Goal: Complete application form

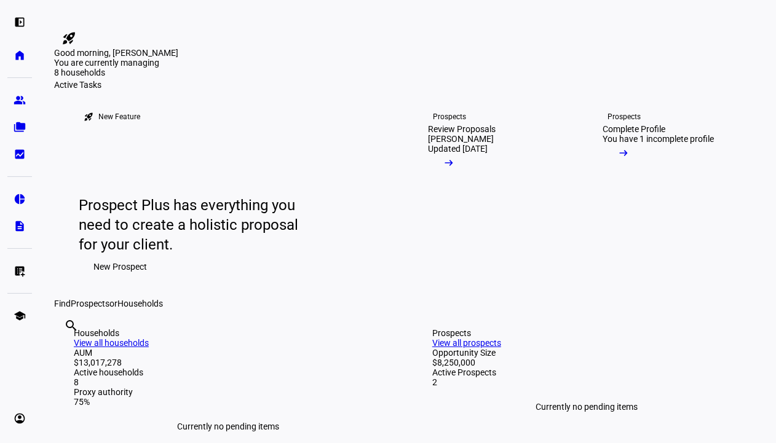
click at [629, 159] on mat-icon "arrow_right_alt" at bounding box center [623, 153] width 12 height 12
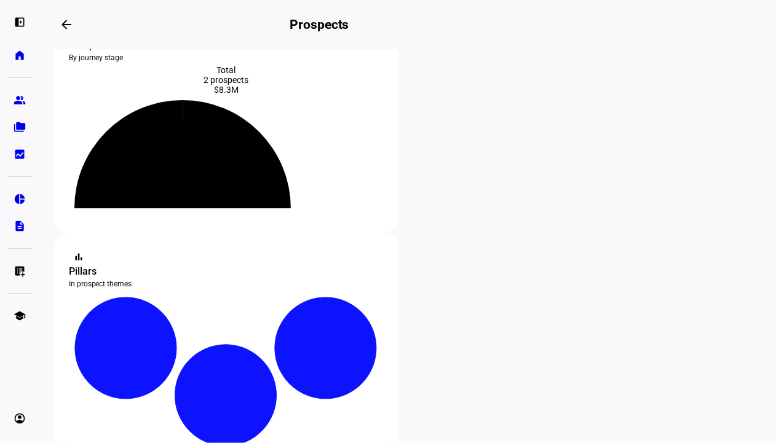
scroll to position [184, 0]
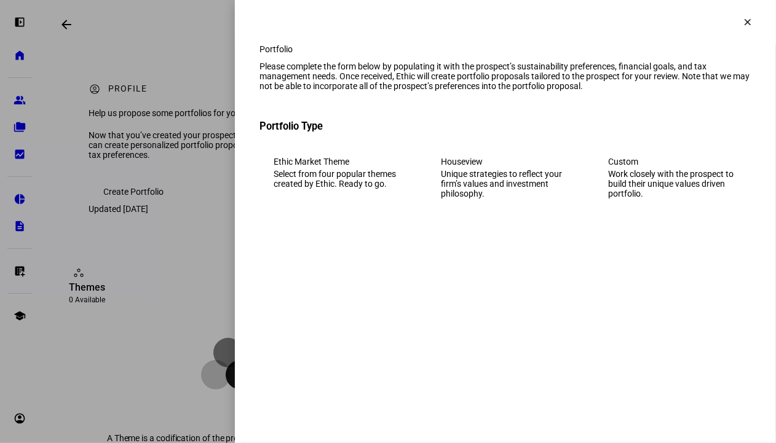
click at [746, 20] on mat-icon "clear" at bounding box center [747, 22] width 11 height 11
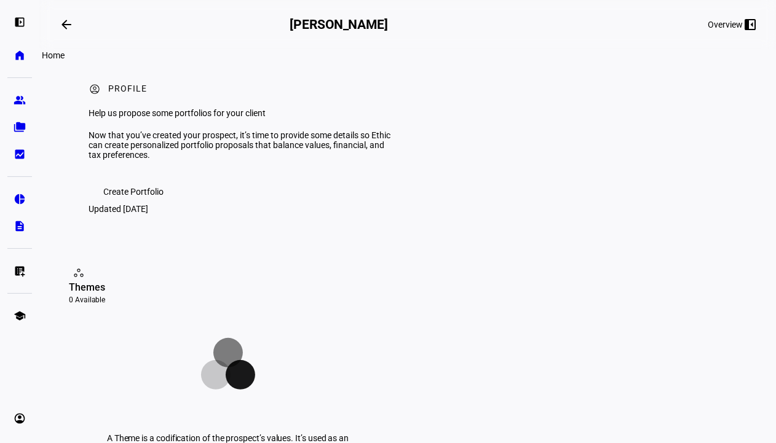
click at [19, 55] on eth-mat-symbol "home" at bounding box center [20, 55] width 12 height 12
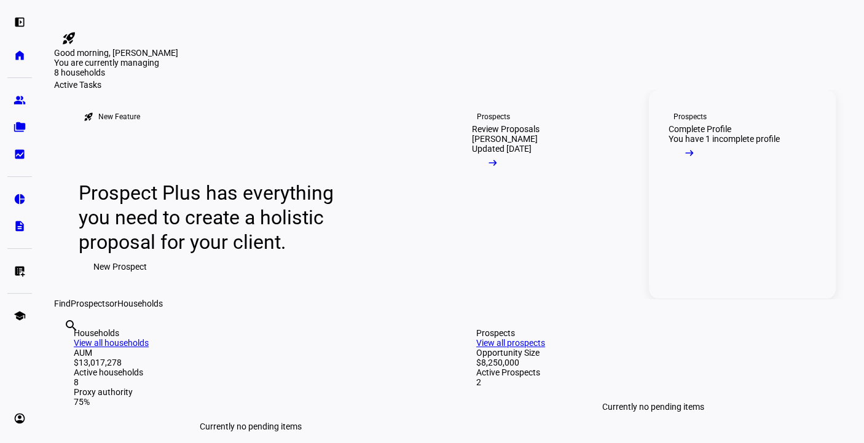
click at [771, 299] on link "Prospects Complete Profile You have 1 incomplete profile arrow_right_alt" at bounding box center [742, 194] width 187 height 209
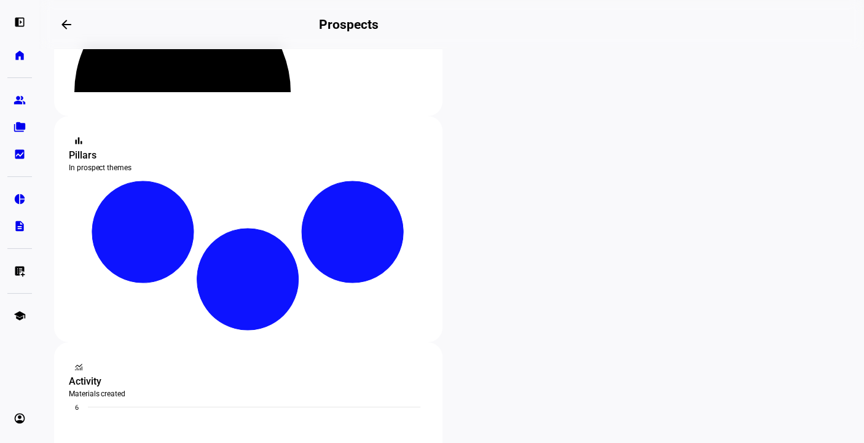
scroll to position [184, 0]
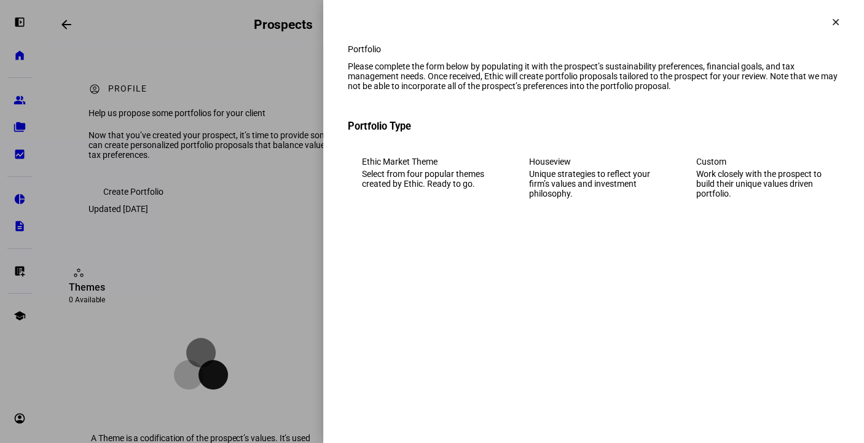
click at [751, 167] on div "Custom" at bounding box center [760, 162] width 129 height 10
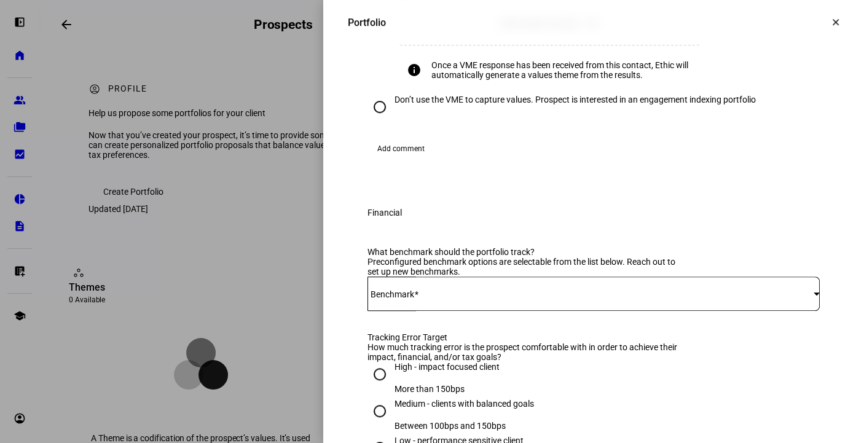
scroll to position [615, 0]
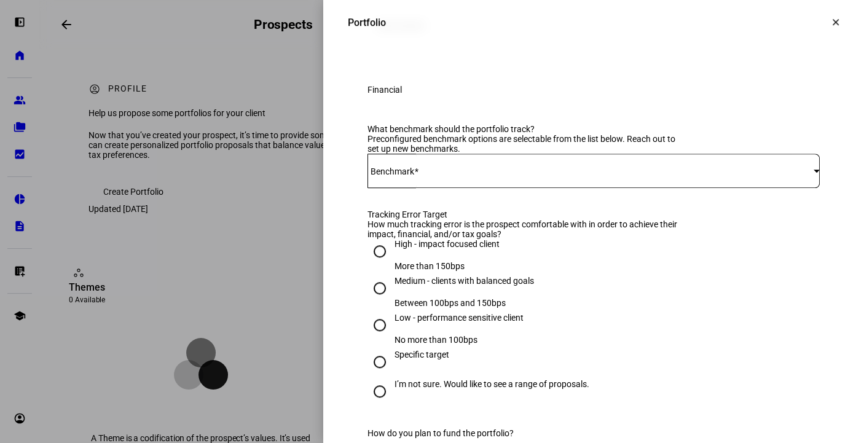
click at [414, 176] on span at bounding box center [416, 172] width 4 height 10
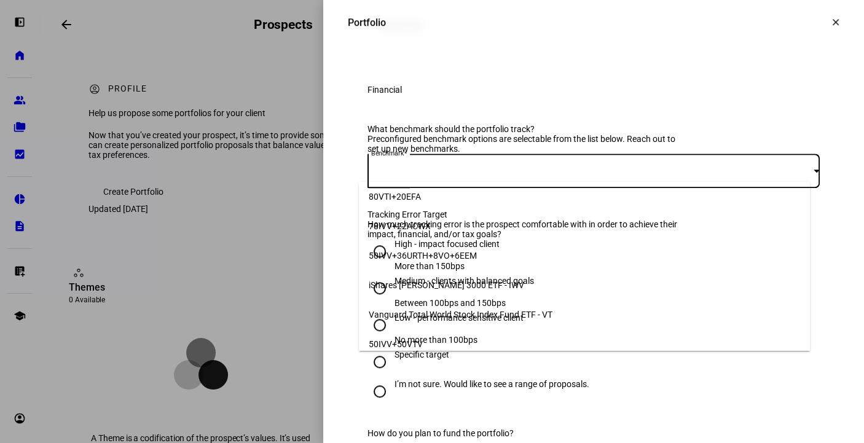
scroll to position [125, 0]
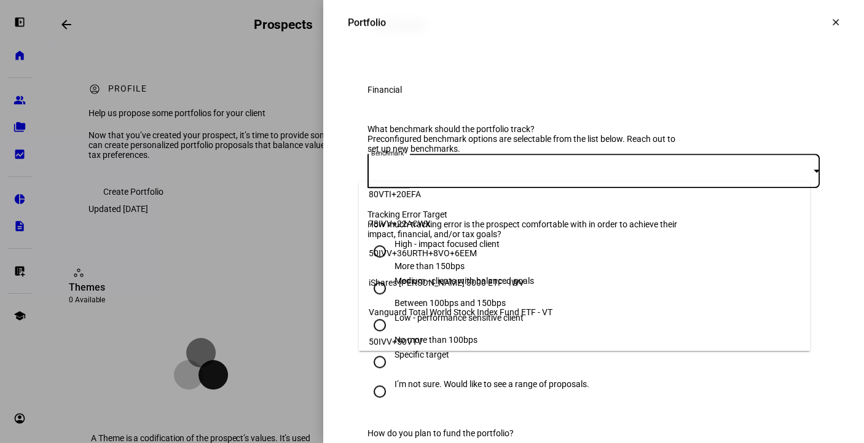
click at [420, 307] on span "Vanguard Total World Stock Index Fund ETF - VT" at bounding box center [461, 312] width 184 height 10
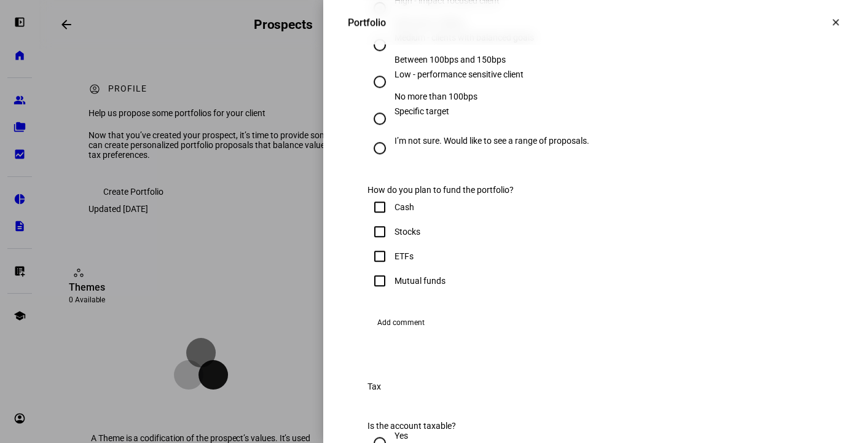
scroll to position [860, 0]
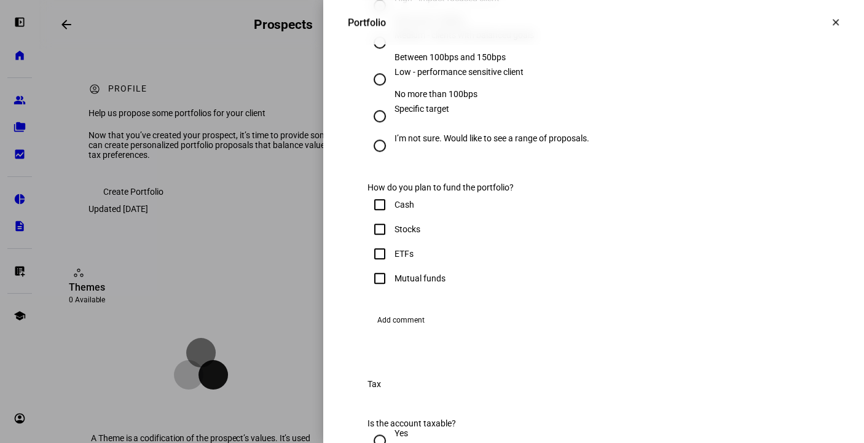
click at [369, 158] on input "I’m not sure. Would like to see a range of proposals." at bounding box center [379, 145] width 25 height 25
radio input "true"
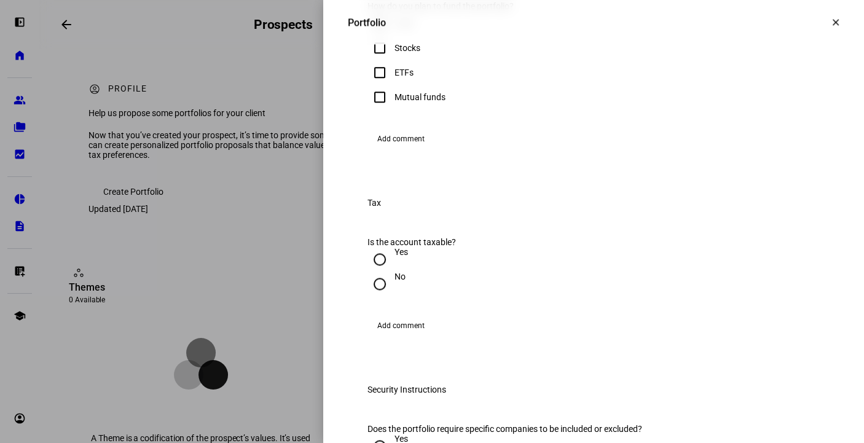
scroll to position [1045, 0]
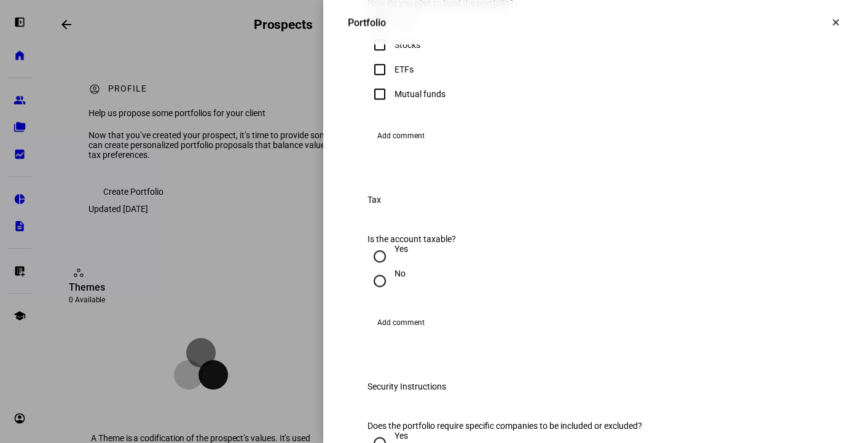
click at [371, 57] on input "Stocks" at bounding box center [379, 45] width 25 height 25
checkbox input "true"
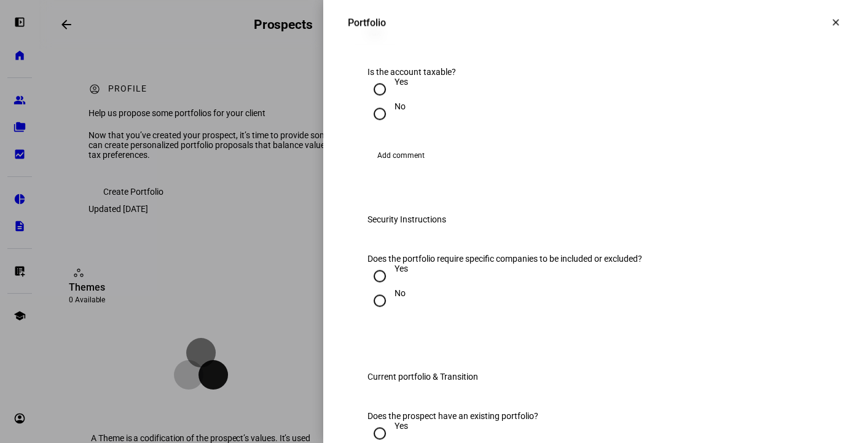
scroll to position [1352, 0]
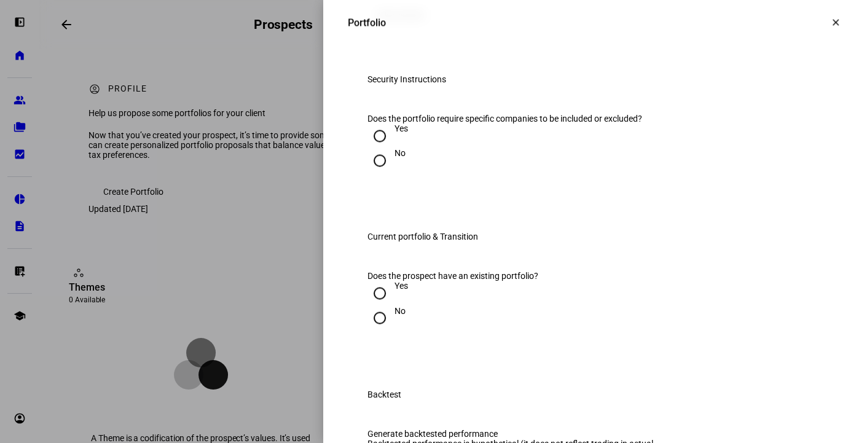
radio input "true"
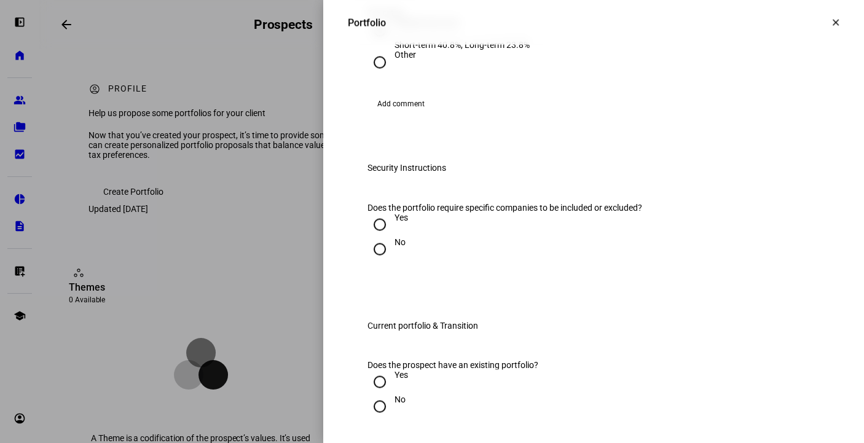
scroll to position [1475, 0]
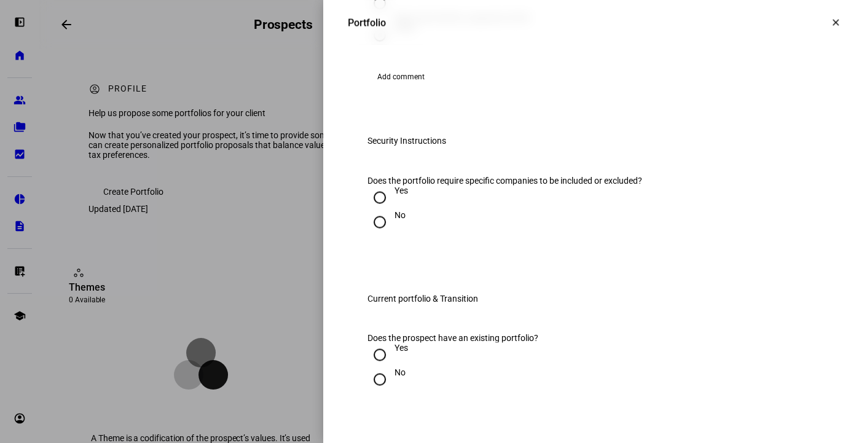
radio input "true"
click at [367, 15] on input "Federal max rate Short-term 40.8%, Long-term 23.8%" at bounding box center [379, 3] width 25 height 25
radio input "true"
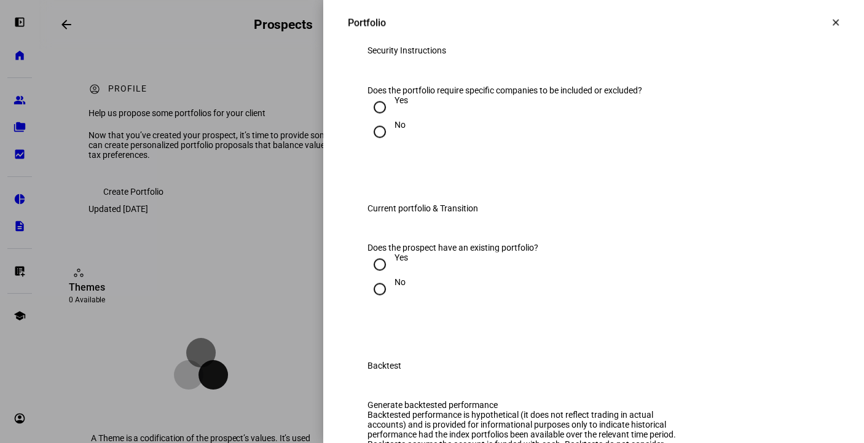
scroll to position [1721, 0]
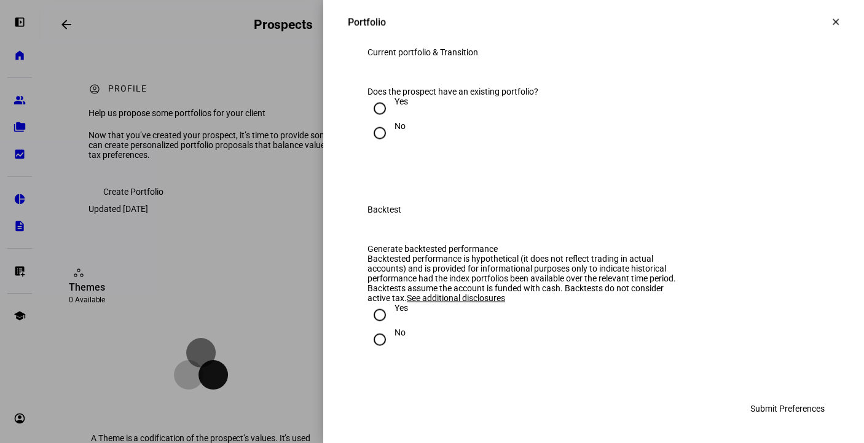
radio input "true"
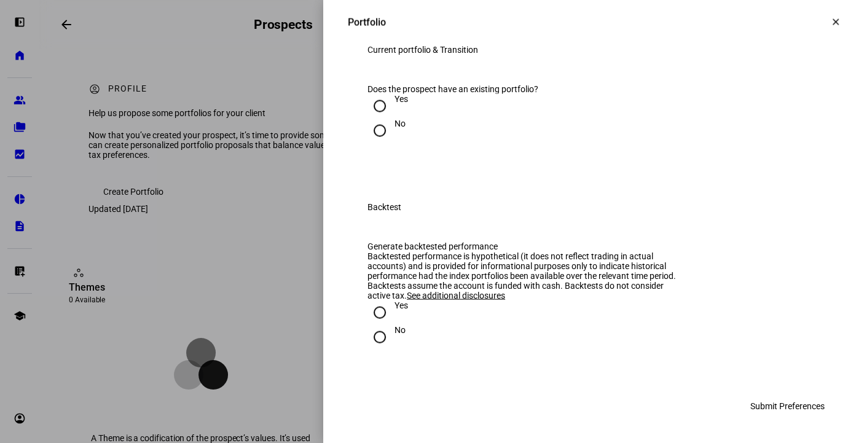
scroll to position [1844, 0]
click at [371, 119] on input "Yes" at bounding box center [379, 106] width 25 height 25
radio input "true"
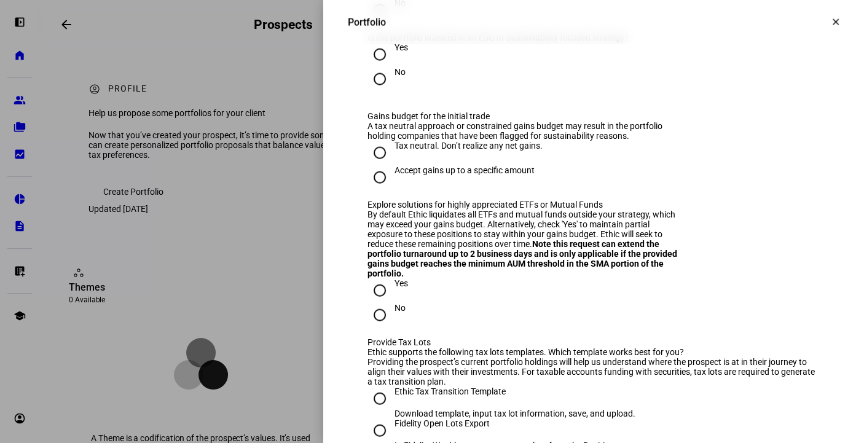
scroll to position [1967, 0]
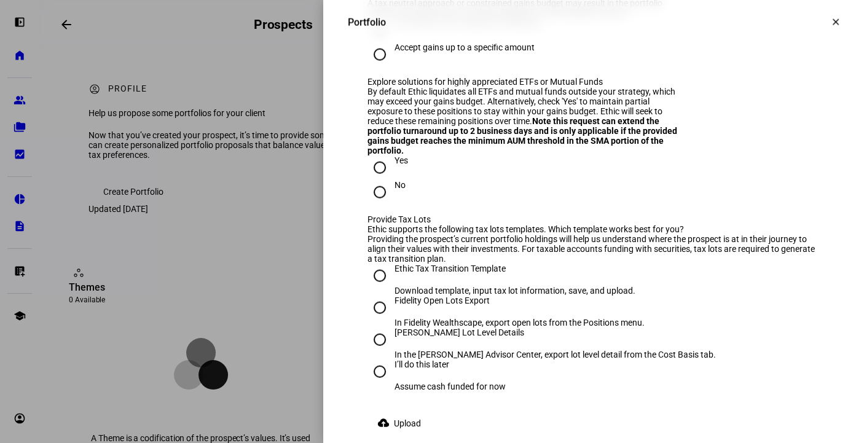
radio input "true"
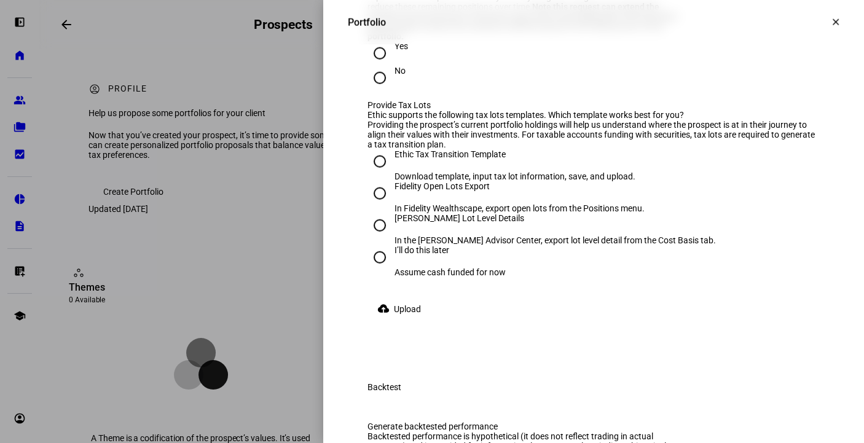
scroll to position [2089, 0]
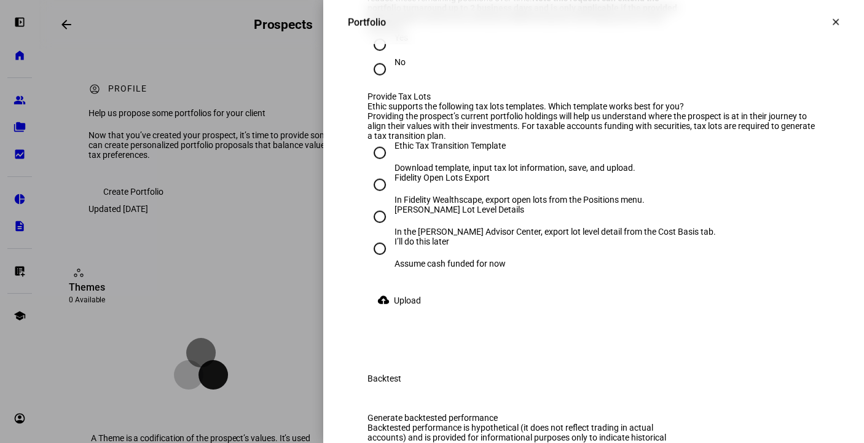
radio input "true"
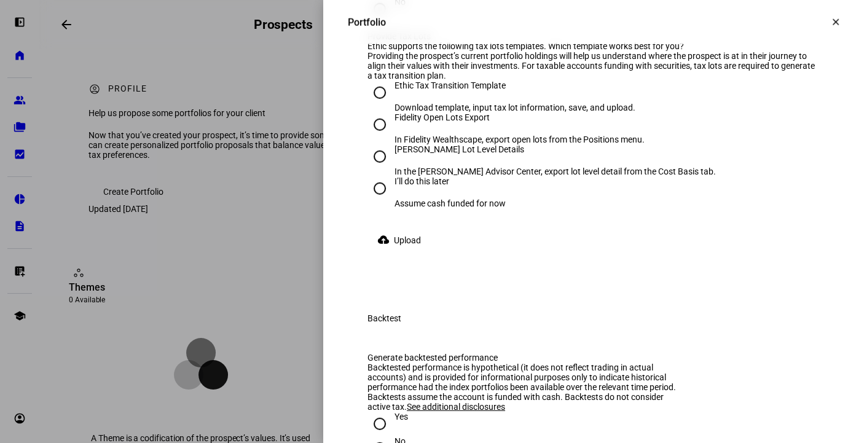
scroll to position [2212, 0]
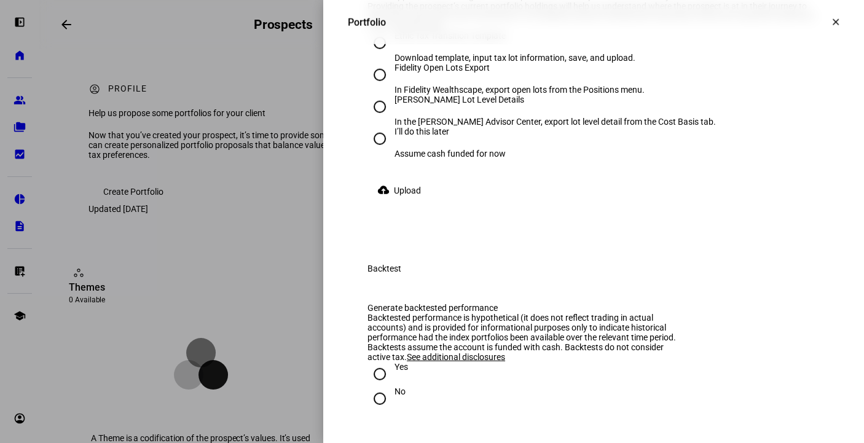
scroll to position [2335, 0]
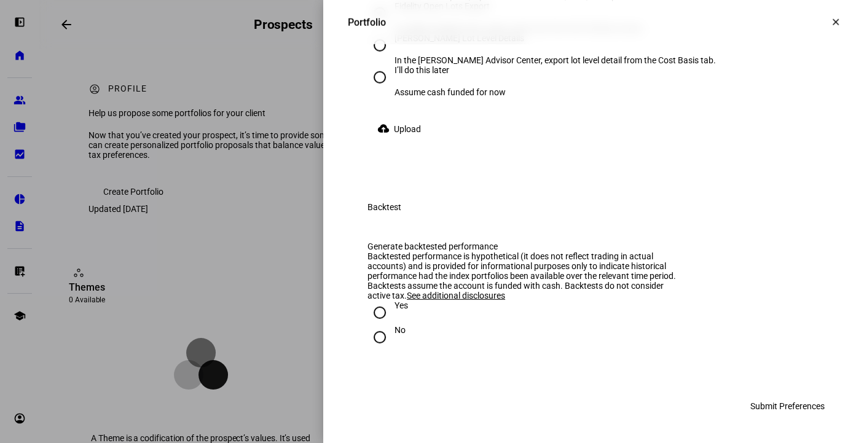
type input "150,000"
radio input "true"
click at [371, 58] on input "[PERSON_NAME] Lot Level Details In the [PERSON_NAME] Advisor Center, export lot…" at bounding box center [379, 45] width 25 height 25
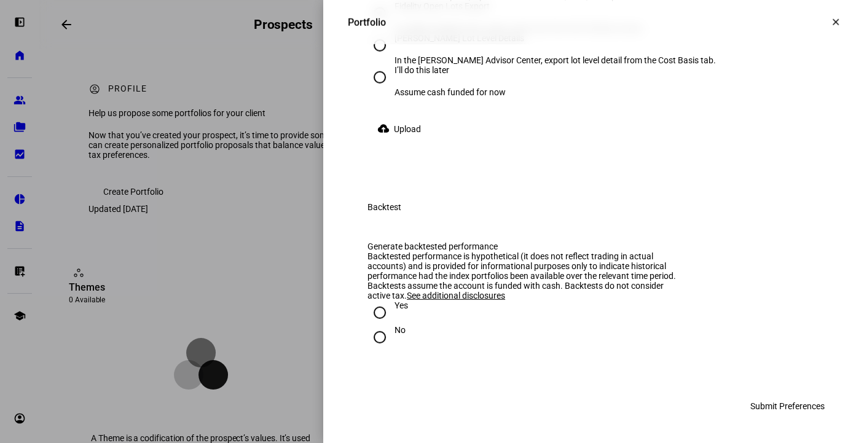
radio input "true"
click at [396, 141] on span "Upload" at bounding box center [407, 129] width 27 height 25
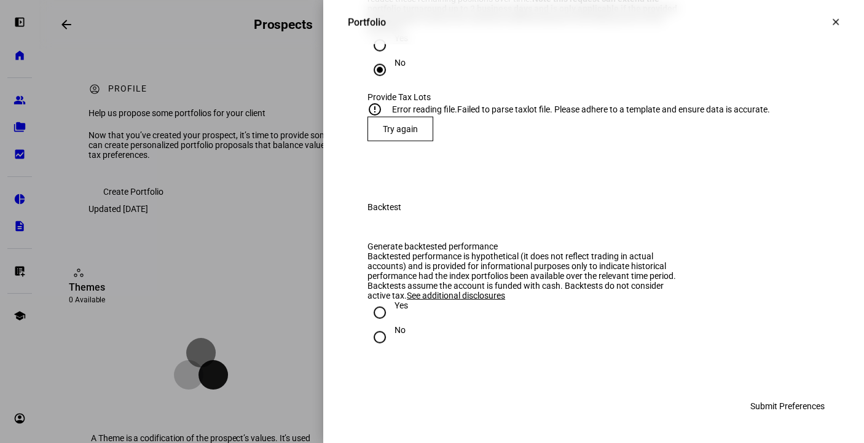
click at [388, 144] on span at bounding box center [400, 128] width 65 height 29
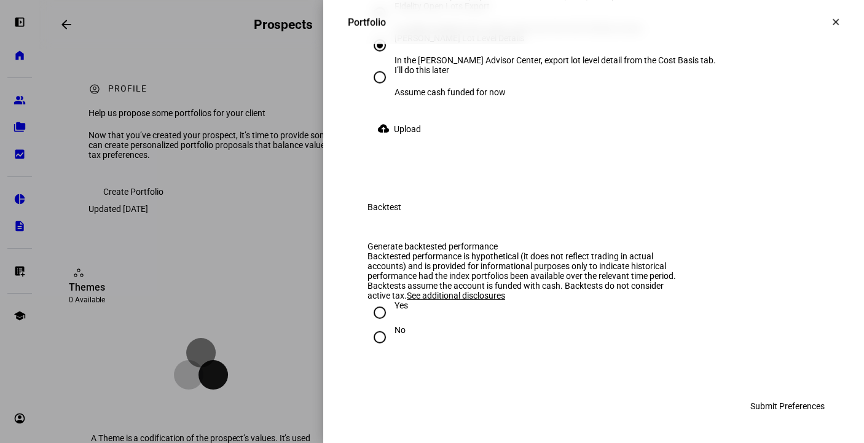
click at [394, 141] on span "Upload" at bounding box center [407, 129] width 27 height 25
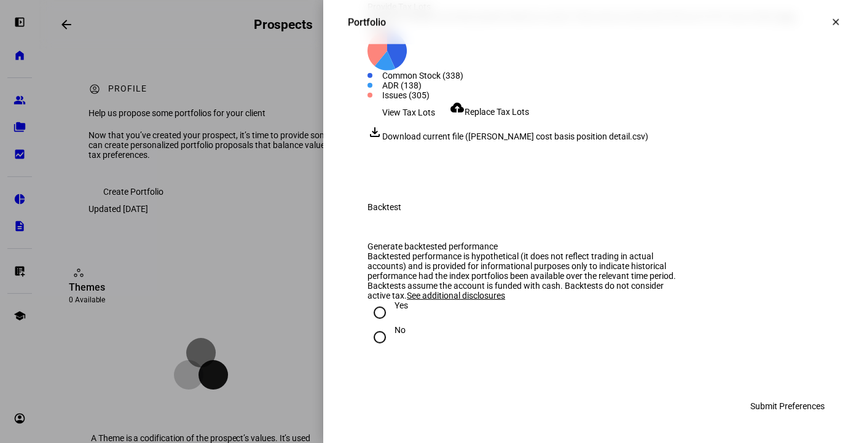
scroll to position [2663, 0]
click at [367, 340] on input "No" at bounding box center [379, 337] width 25 height 25
radio input "true"
click at [772, 403] on span "Submit Preferences" at bounding box center [787, 406] width 74 height 25
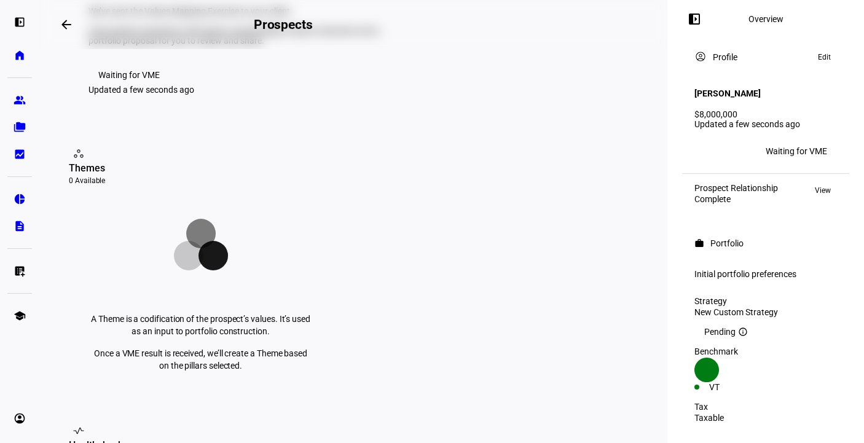
scroll to position [0, 0]
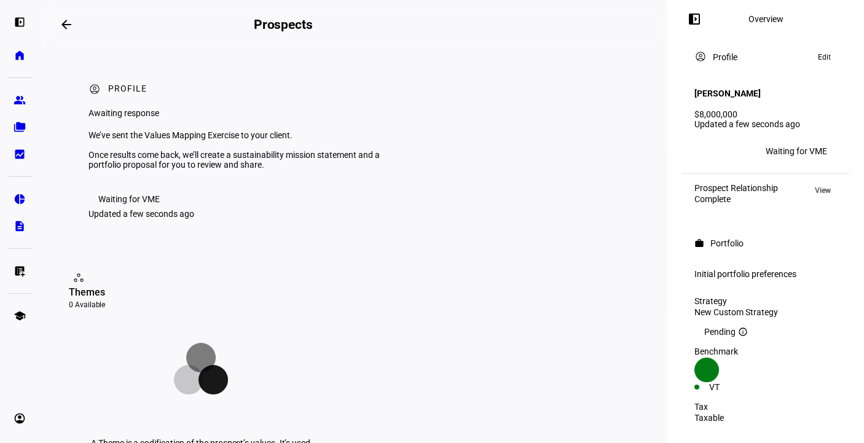
click at [775, 184] on span "View" at bounding box center [823, 190] width 16 height 15
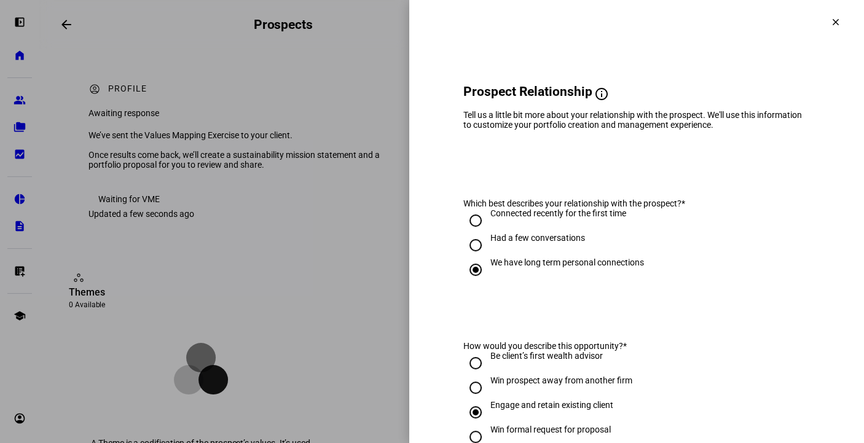
click at [775, 25] on mat-icon "clear" at bounding box center [835, 22] width 11 height 11
